Goal: Task Accomplishment & Management: Use online tool/utility

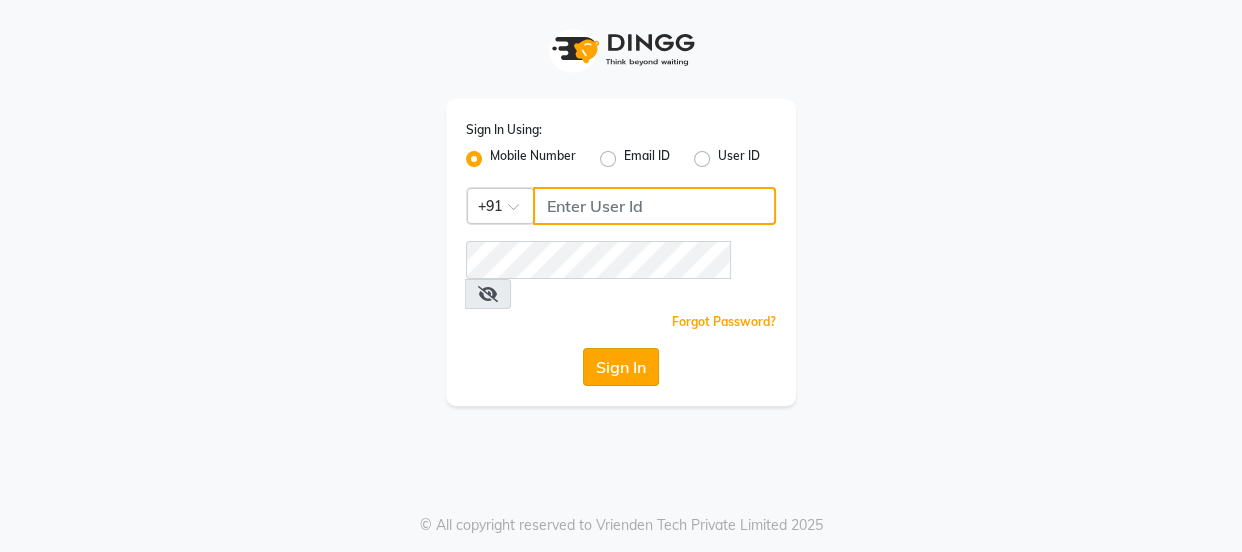
type input "9579232515"
click at [646, 348] on button "Sign In" at bounding box center [621, 367] width 76 height 38
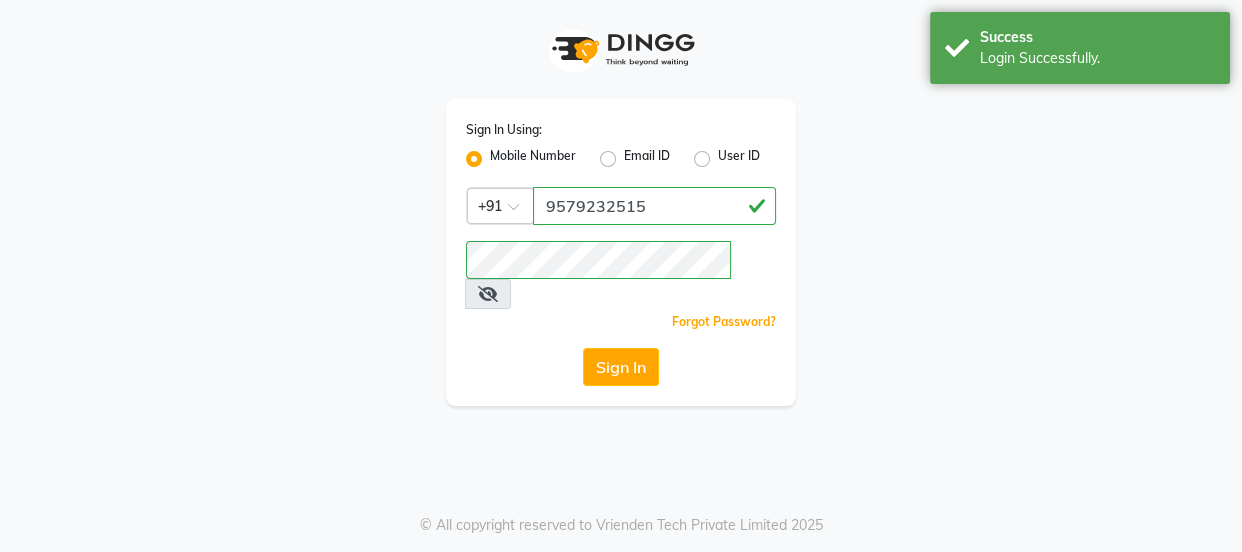
select select "5982"
select select "service"
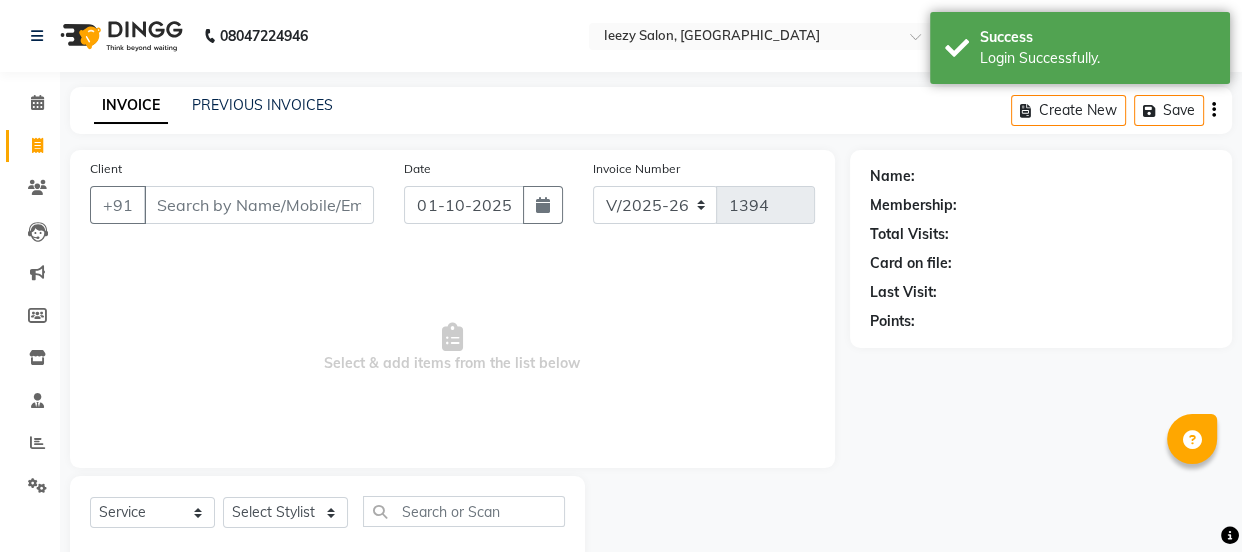
select select "en"
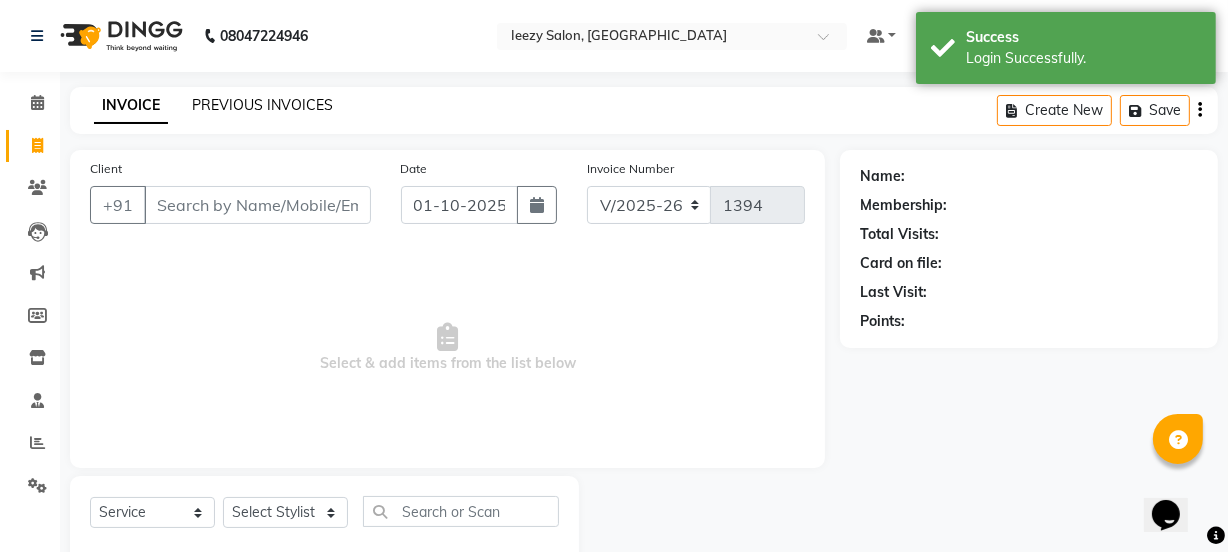
click at [295, 107] on link "PREVIOUS INVOICES" at bounding box center [262, 105] width 141 height 18
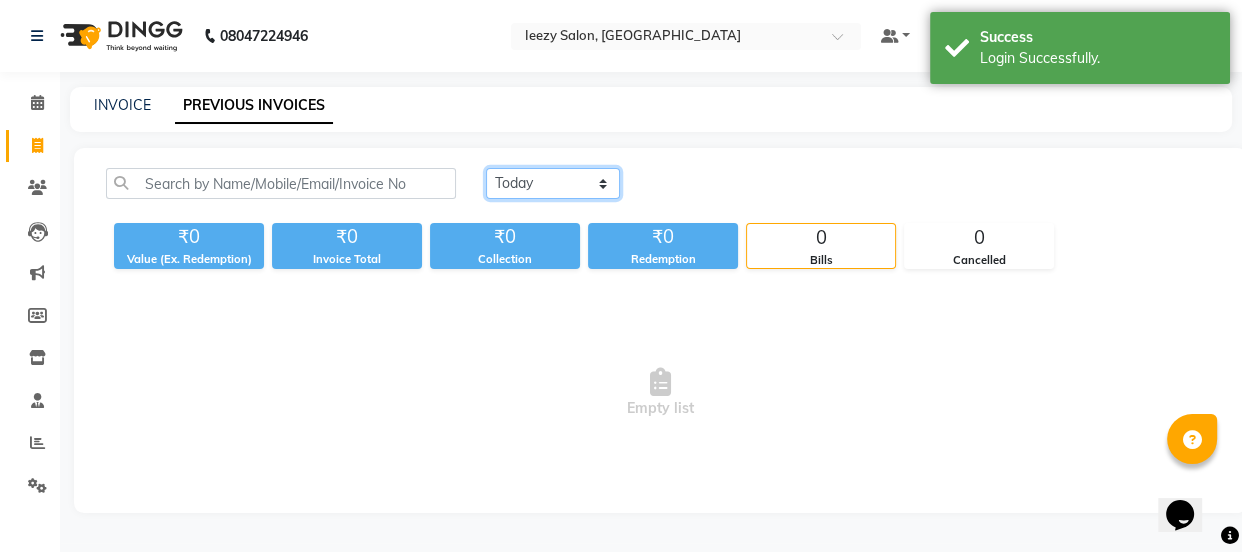
click at [578, 181] on select "[DATE] [DATE] Custom Range" at bounding box center [553, 183] width 134 height 31
select select "[DATE]"
click at [486, 168] on select "[DATE] [DATE] Custom Range" at bounding box center [553, 183] width 134 height 31
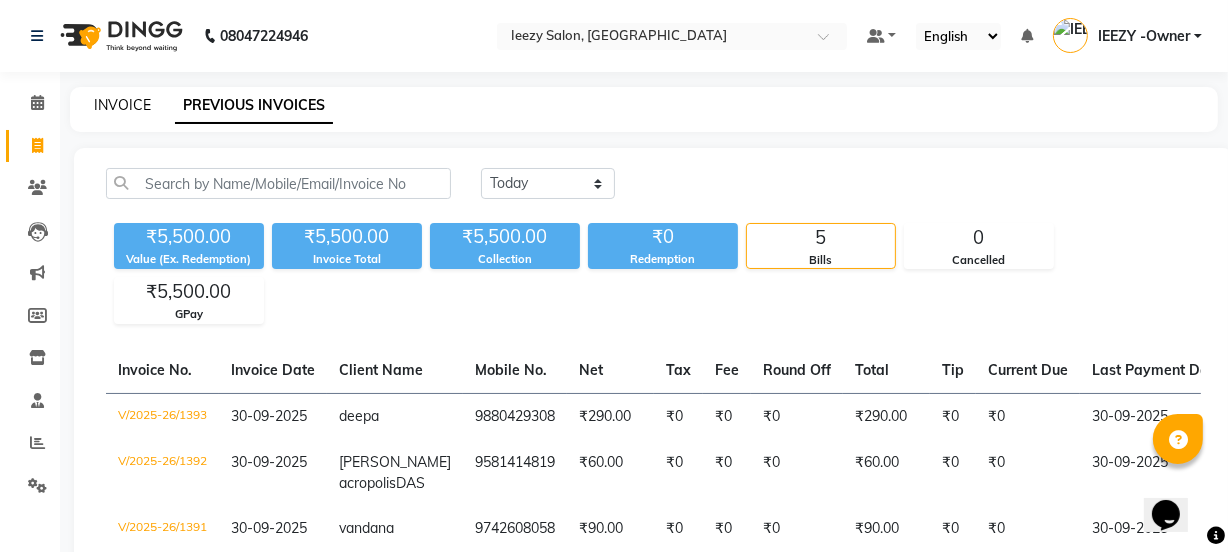
click at [119, 103] on link "INVOICE" at bounding box center [122, 105] width 57 height 18
select select "5982"
select select "service"
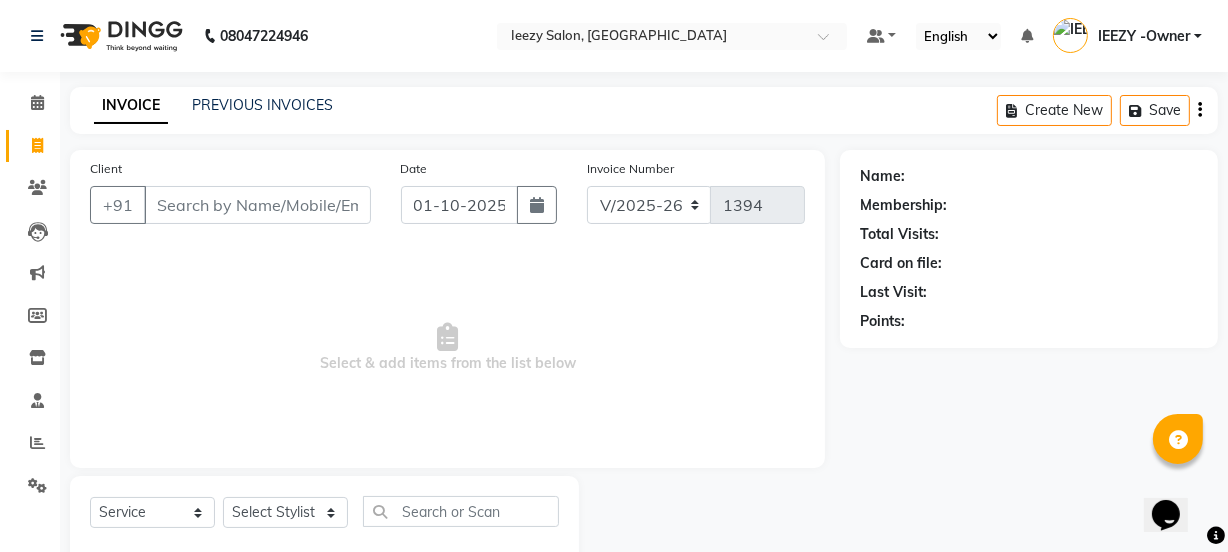
click at [303, 121] on div "INVOICE PREVIOUS INVOICES Create New Save" at bounding box center [644, 110] width 1148 height 47
click at [307, 107] on link "PREVIOUS INVOICES" at bounding box center [262, 105] width 141 height 18
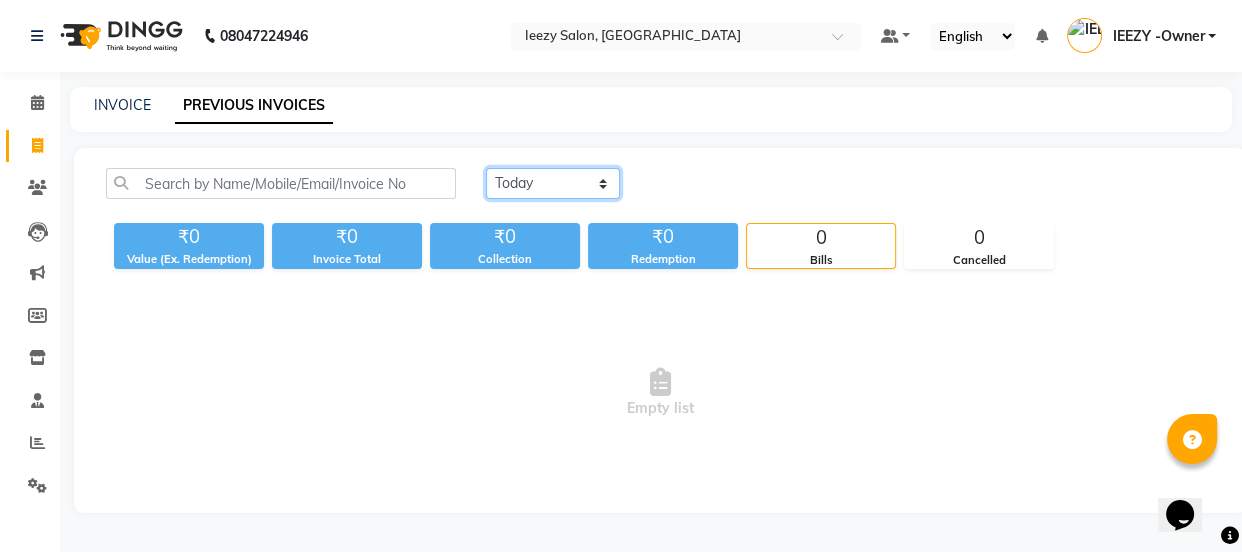
click at [584, 180] on select "[DATE] [DATE] Custom Range" at bounding box center [553, 183] width 134 height 31
click at [486, 168] on select "[DATE] [DATE] Custom Range" at bounding box center [553, 183] width 134 height 31
